Goal: Task Accomplishment & Management: Complete application form

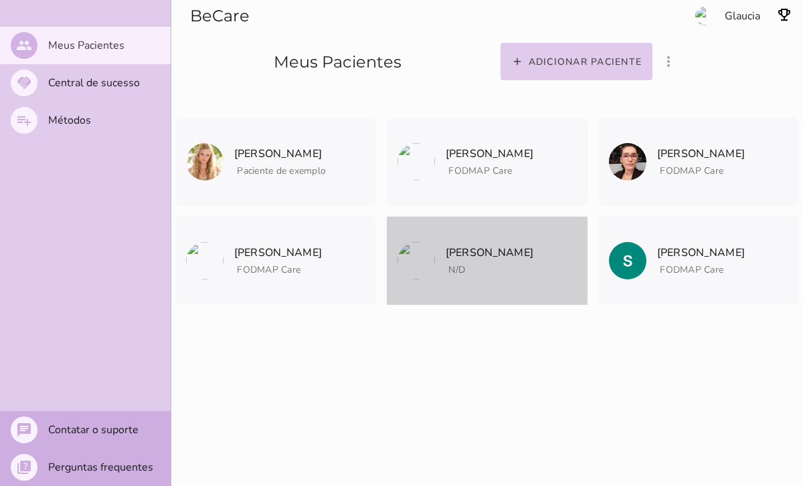
click at [496, 257] on p "[PERSON_NAME]" at bounding box center [489, 252] width 88 height 19
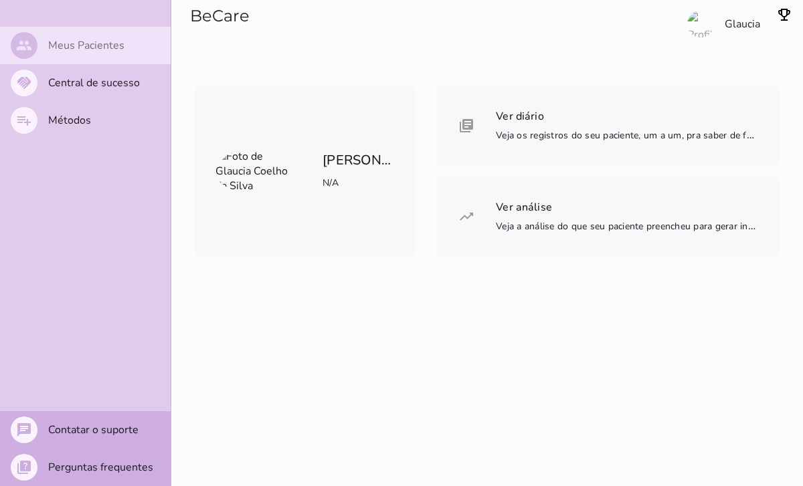
click at [87, 36] on mwc-list-item "people Meus Pacientes" at bounding box center [85, 45] width 171 height 37
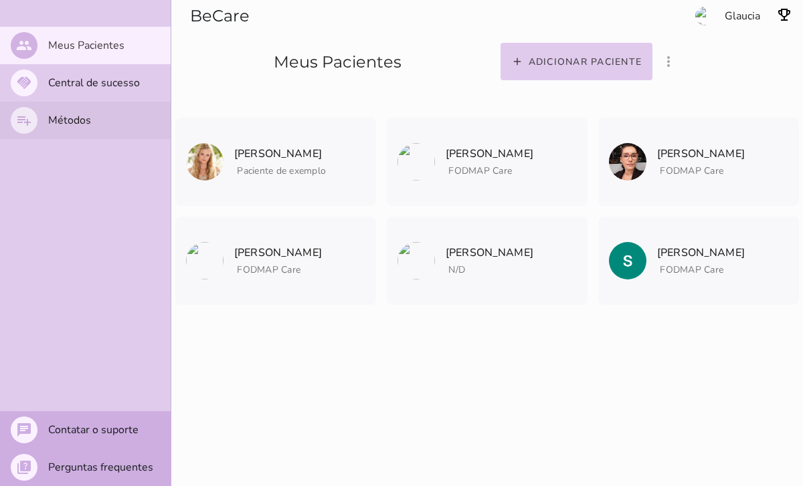
click at [0, 0] on slot "Métodos" at bounding box center [0, 0] width 0 height 0
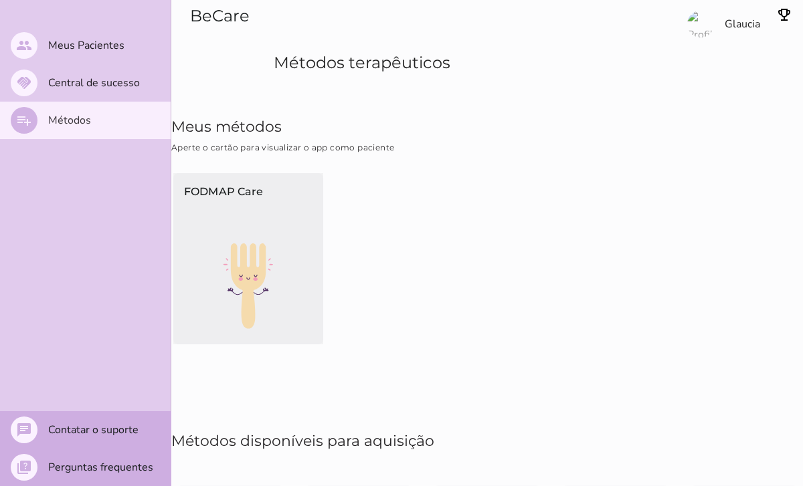
click at [229, 227] on div "FODMAP Care" at bounding box center [248, 208] width 150 height 70
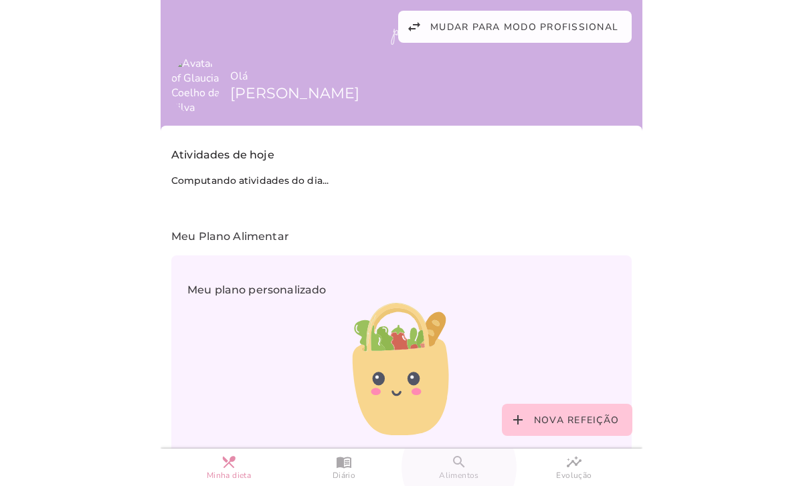
click at [0, 0] on slot "search" at bounding box center [0, 0] width 0 height 0
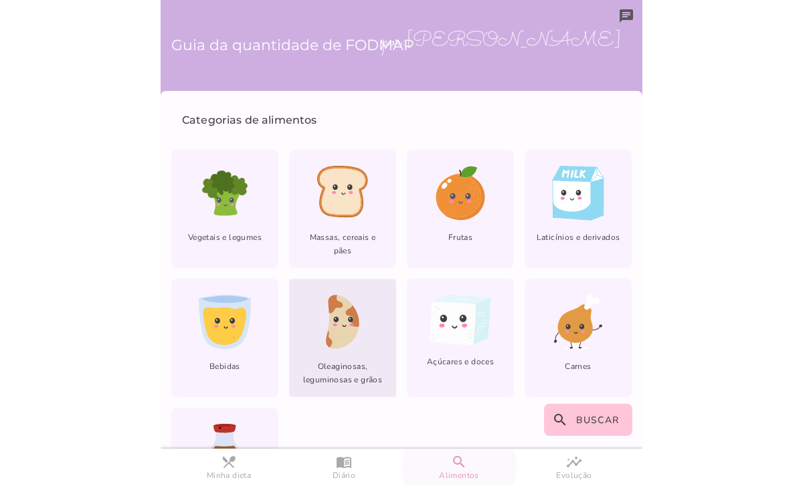
click at [339, 334] on icon at bounding box center [343, 323] width 31 height 54
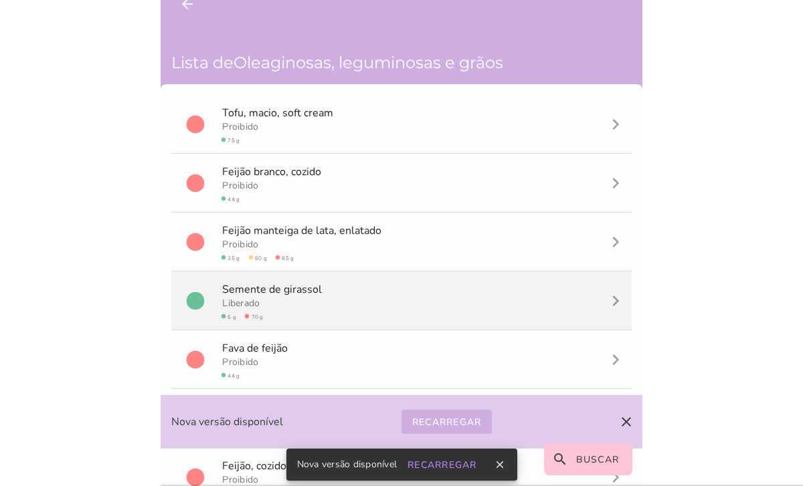
scroll to position [19, 0]
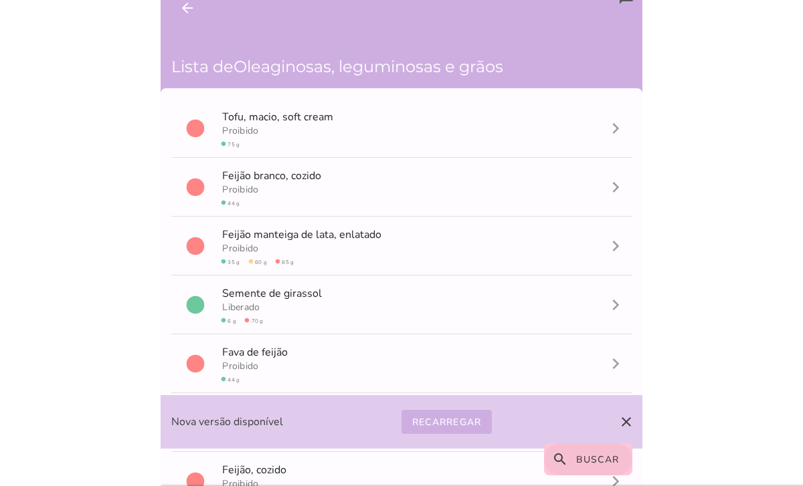
click at [0, 0] on slot "search" at bounding box center [0, 0] width 0 height 0
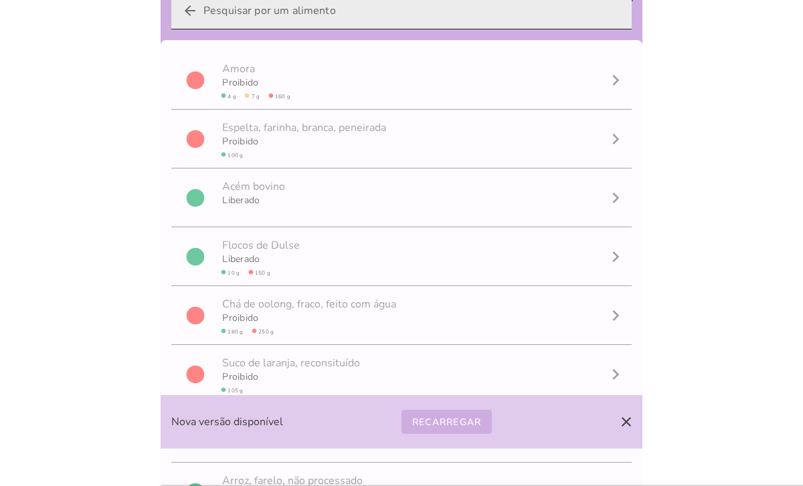
click at [241, 13] on input "arrow_back" at bounding box center [411, 10] width 417 height 37
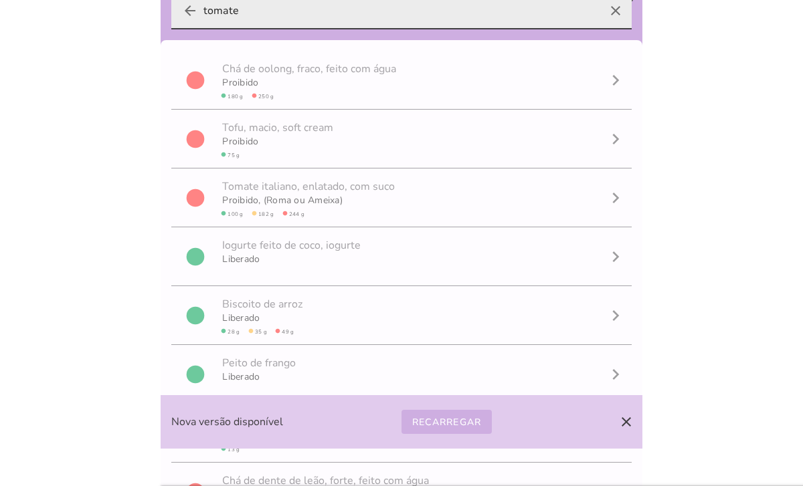
type input "tomate"
type mwc-textfield "tomate"
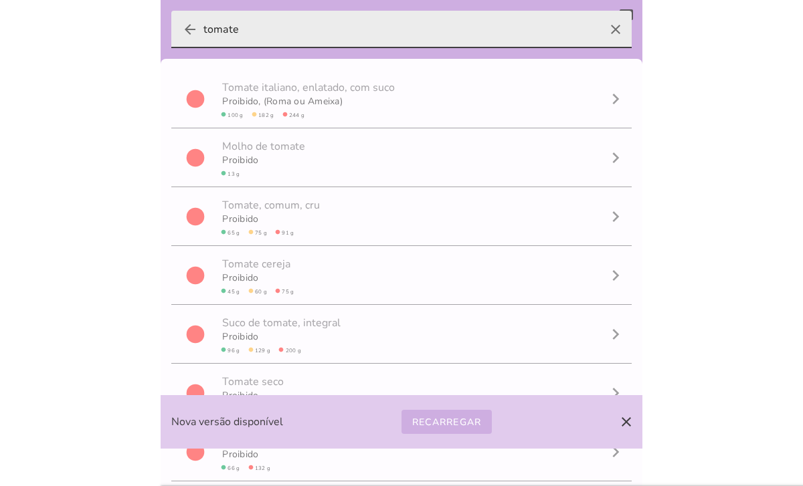
click at [190, 28] on icon "arrow_back" at bounding box center [190, 29] width 16 height 16
click at [203, 28] on input "tomate" at bounding box center [401, 29] width 396 height 37
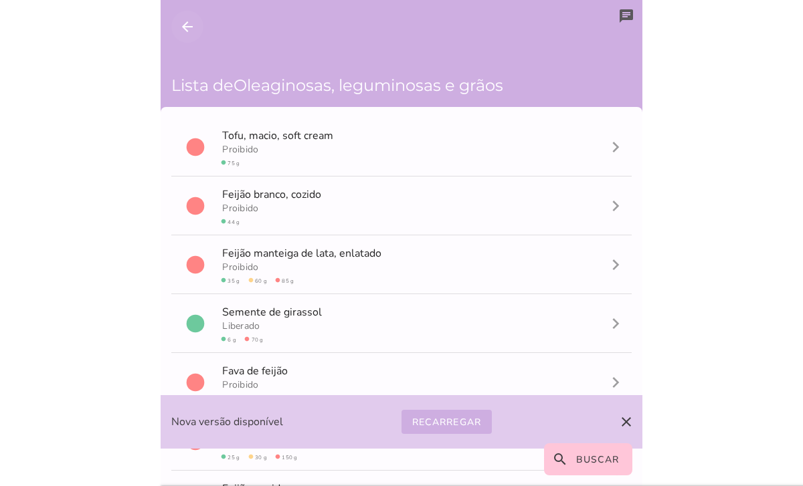
click at [190, 19] on icon "arrow_back" at bounding box center [187, 27] width 16 height 16
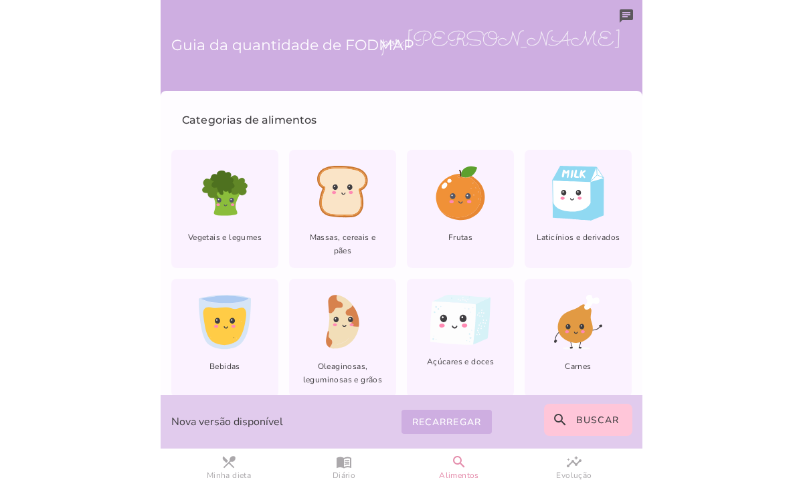
click at [628, 17] on header "Guia da quantidade de FODMAP por: Glaucia Coelho da Silva" at bounding box center [401, 46] width 460 height 70
click at [621, 12] on header "Guia da quantidade de FODMAP por: Glaucia Coelho da Silva" at bounding box center [401, 46] width 460 height 70
click at [627, 15] on header "Guia da quantidade de FODMAP por: Glaucia Coelho da Silva" at bounding box center [401, 46] width 460 height 70
click at [0, 0] on slot "Recarregar" at bounding box center [0, 0] width 0 height 0
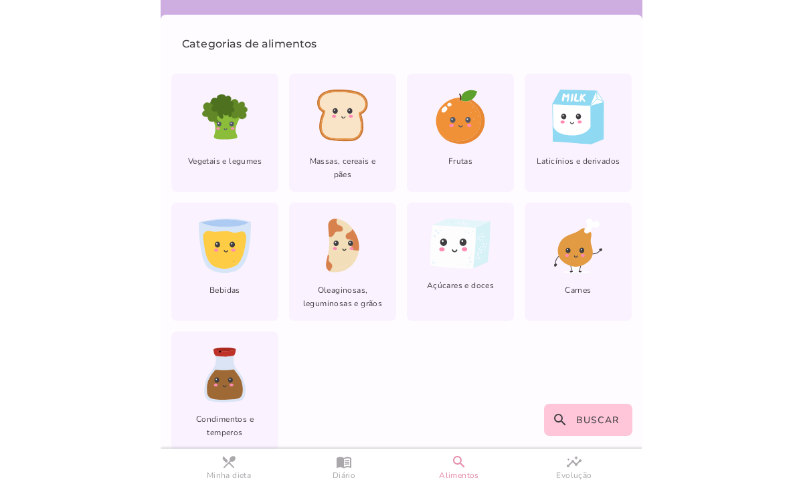
scroll to position [88, 0]
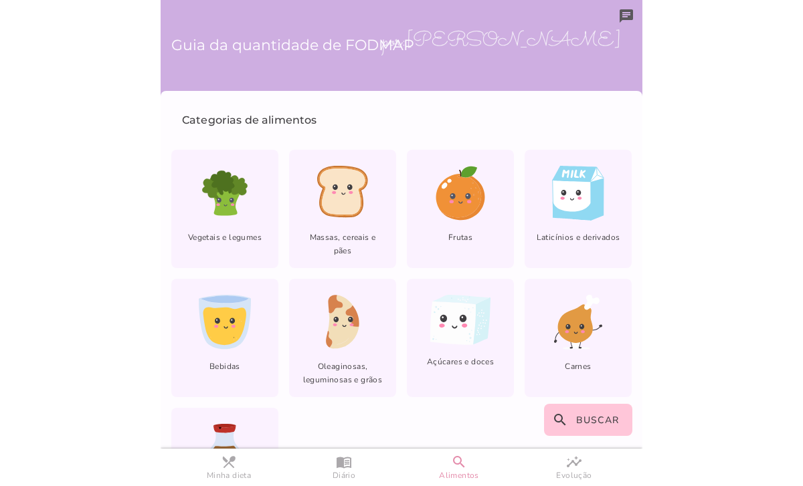
scroll to position [88, 0]
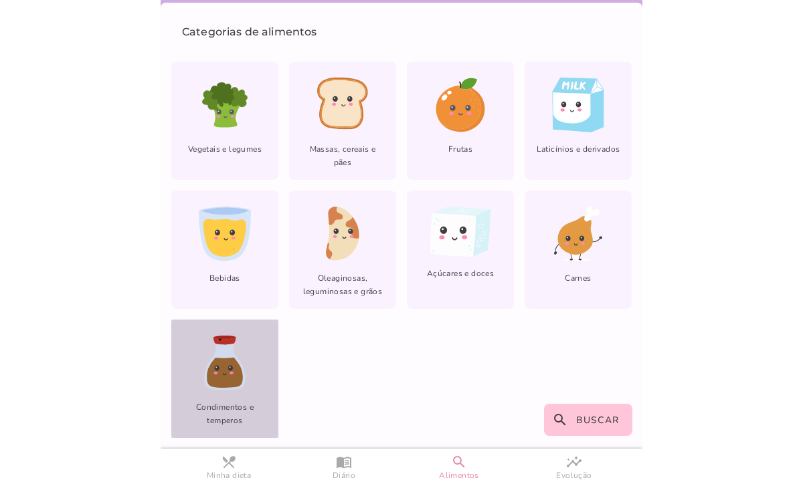
click at [247, 379] on div "lfm-list-condiments Condimentos e temperos" at bounding box center [224, 379] width 107 height 118
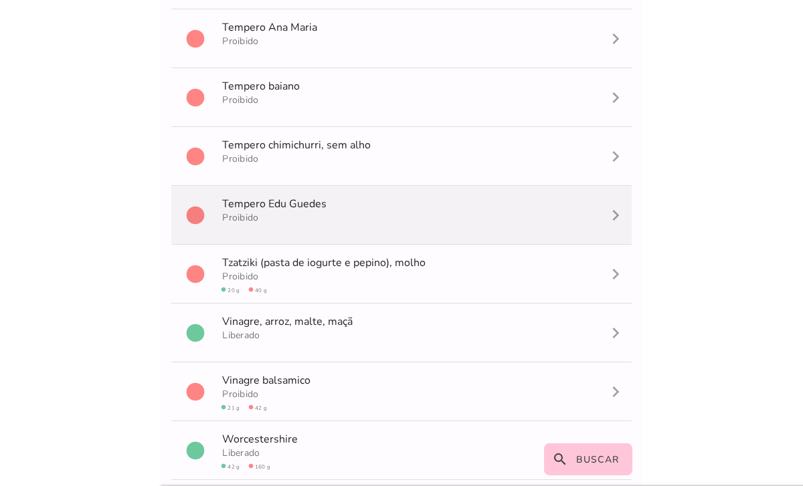
scroll to position [2585, 0]
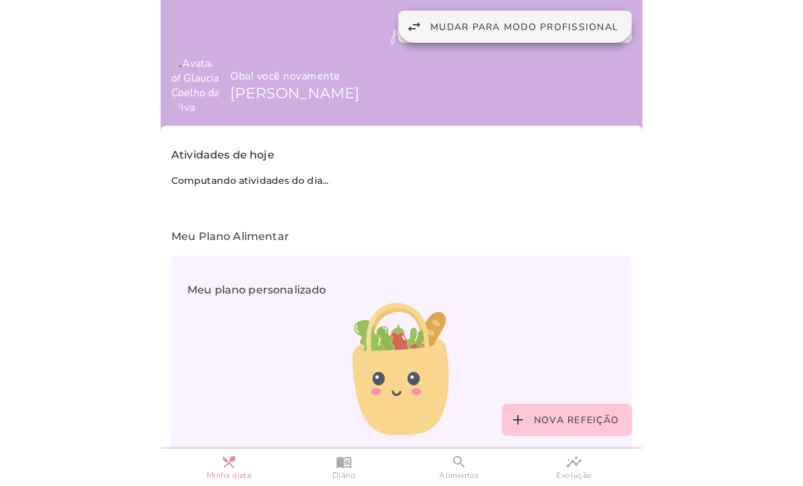
click at [429, 21] on button "swap_horiz Mudar para modo profissional" at bounding box center [514, 27] width 233 height 32
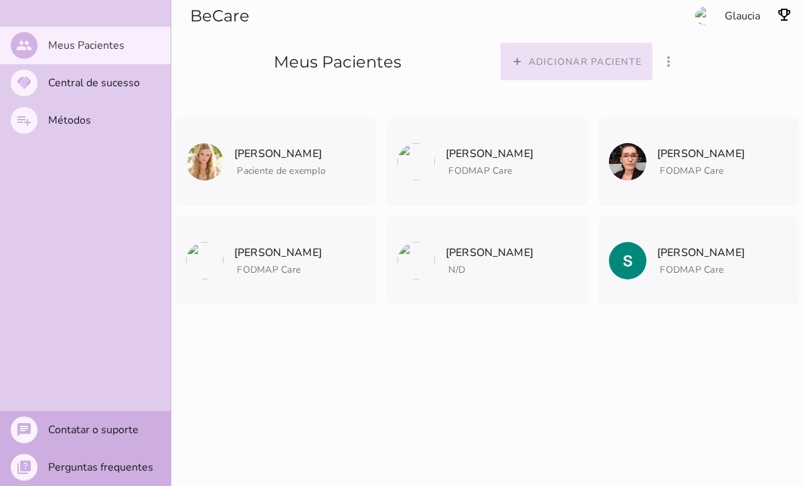
click at [0, 0] on slot "Adicionar paciente" at bounding box center [0, 0] width 0 height 0
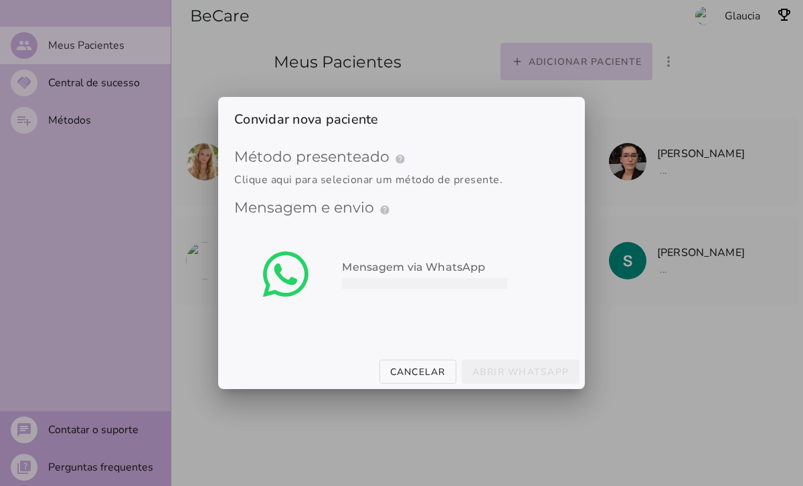
type mwc-select "qGWdic9wsspFTTUrrVGn"
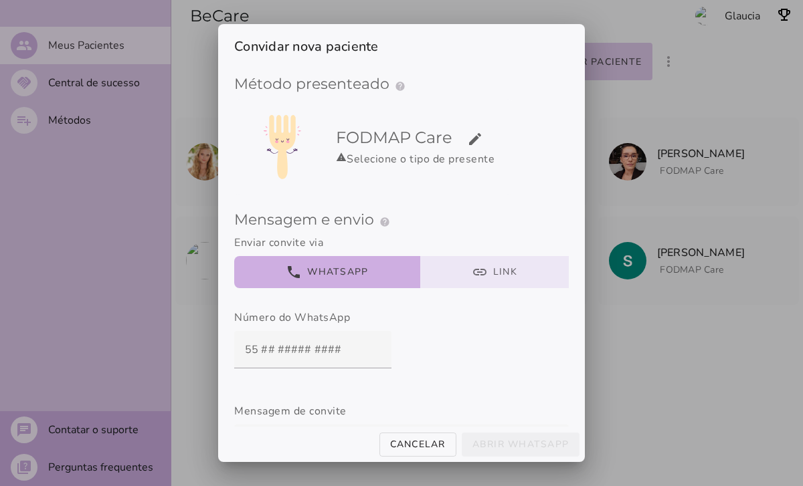
click at [462, 274] on button "link Link" at bounding box center [494, 272] width 149 height 32
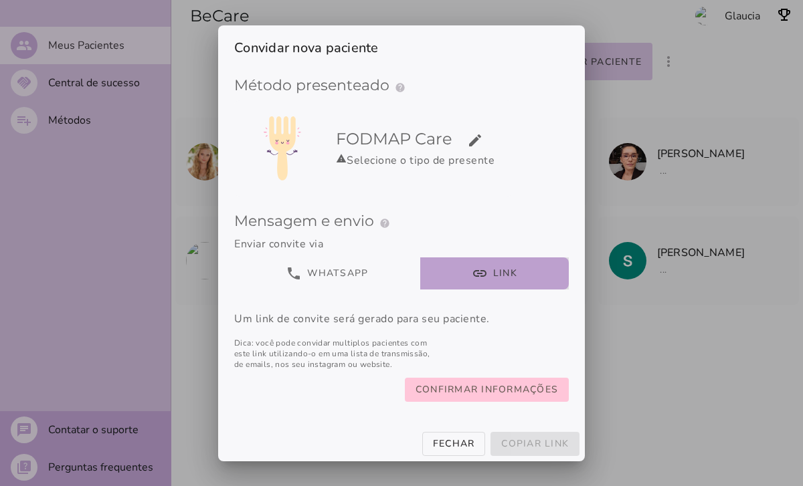
scroll to position [1, 0]
click at [0, 0] on slot "Confirmar informações" at bounding box center [0, 0] width 0 height 0
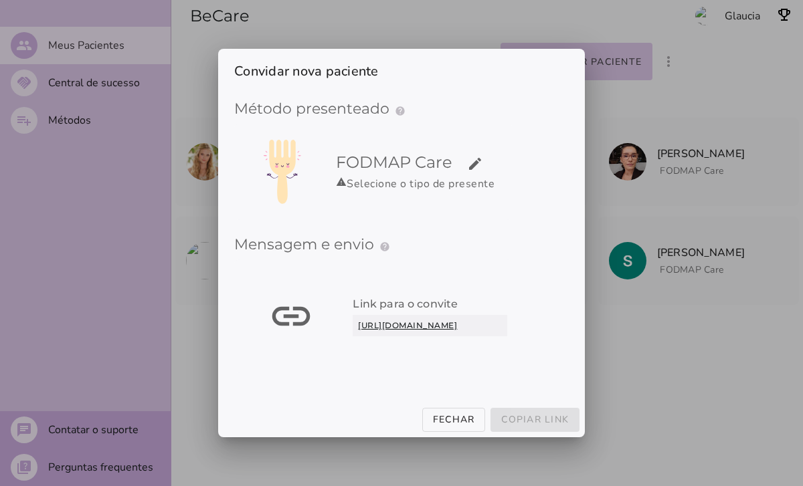
scroll to position [0, 0]
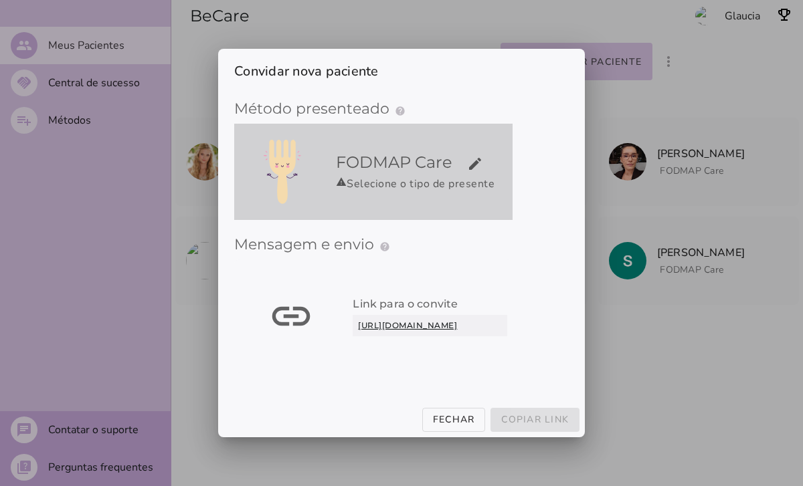
click at [451, 181] on div "warning Selecione o tipo de presente" at bounding box center [421, 184] width 171 height 16
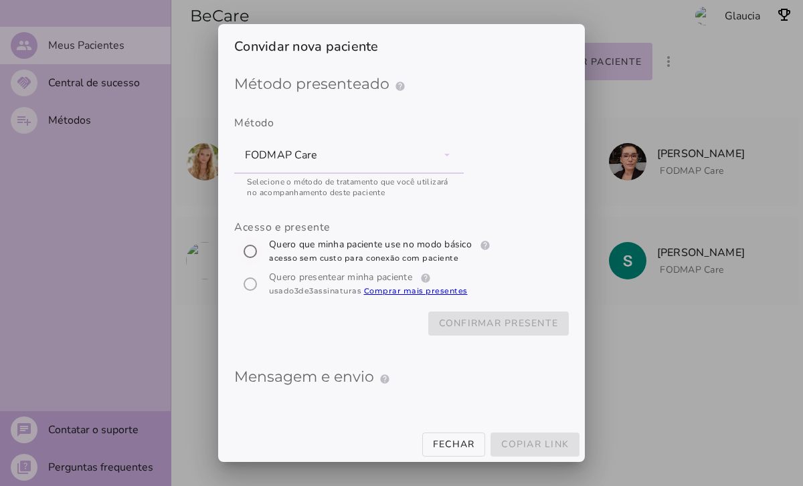
click at [250, 252] on input "[object Object]" at bounding box center [250, 251] width 32 height 32
radio input "****"
type mwc-radio "trial-extension"
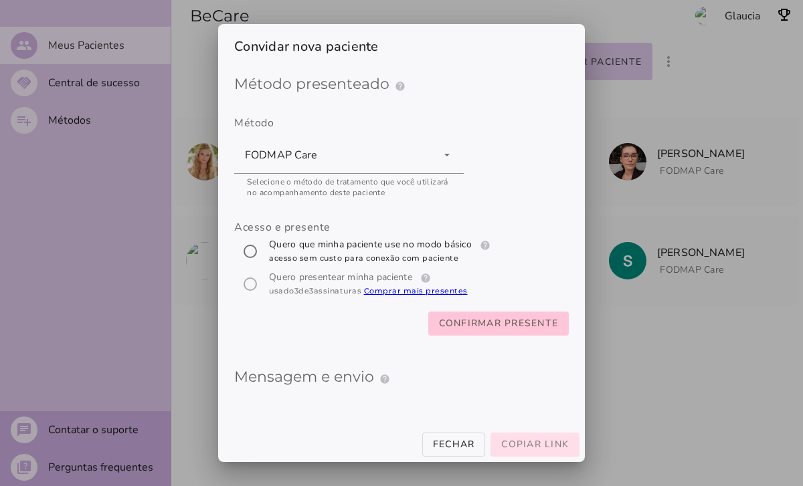
click at [506, 441] on span "Copiar link" at bounding box center [535, 444] width 68 height 13
